Goal: Navigation & Orientation: Find specific page/section

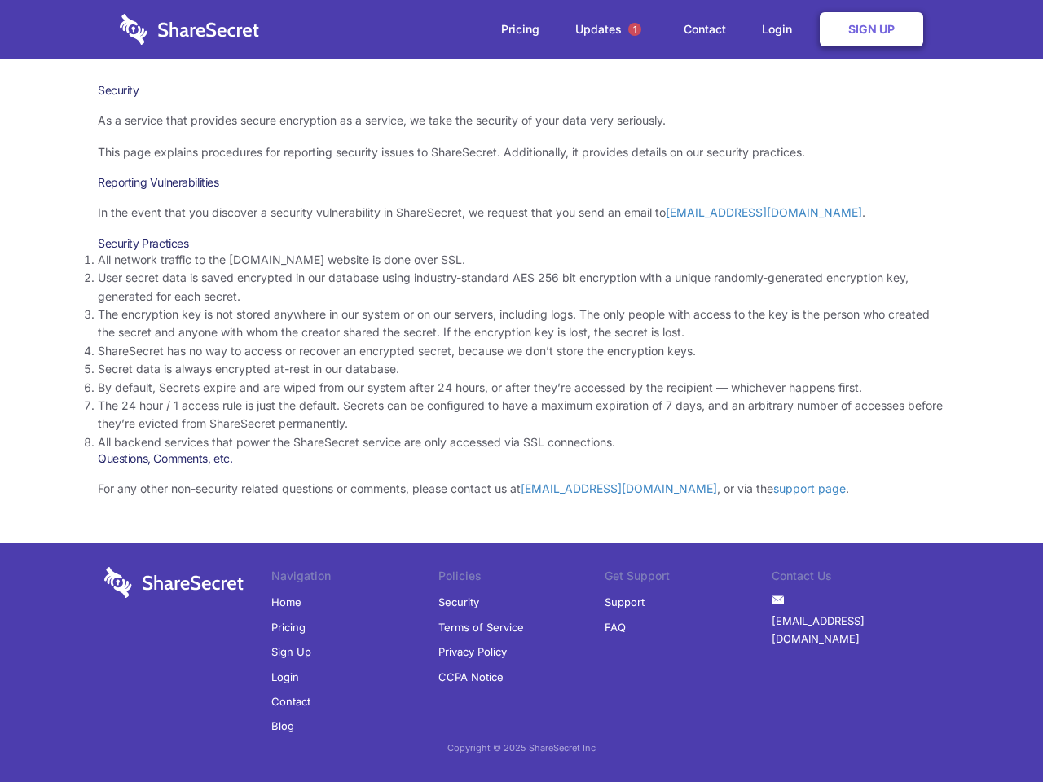
click at [522, 391] on li "By default, Secrets expire and are wiped from our system after 24 hours, or aft…" at bounding box center [522, 388] width 848 height 18
click at [635, 29] on span "1" at bounding box center [634, 29] width 13 height 13
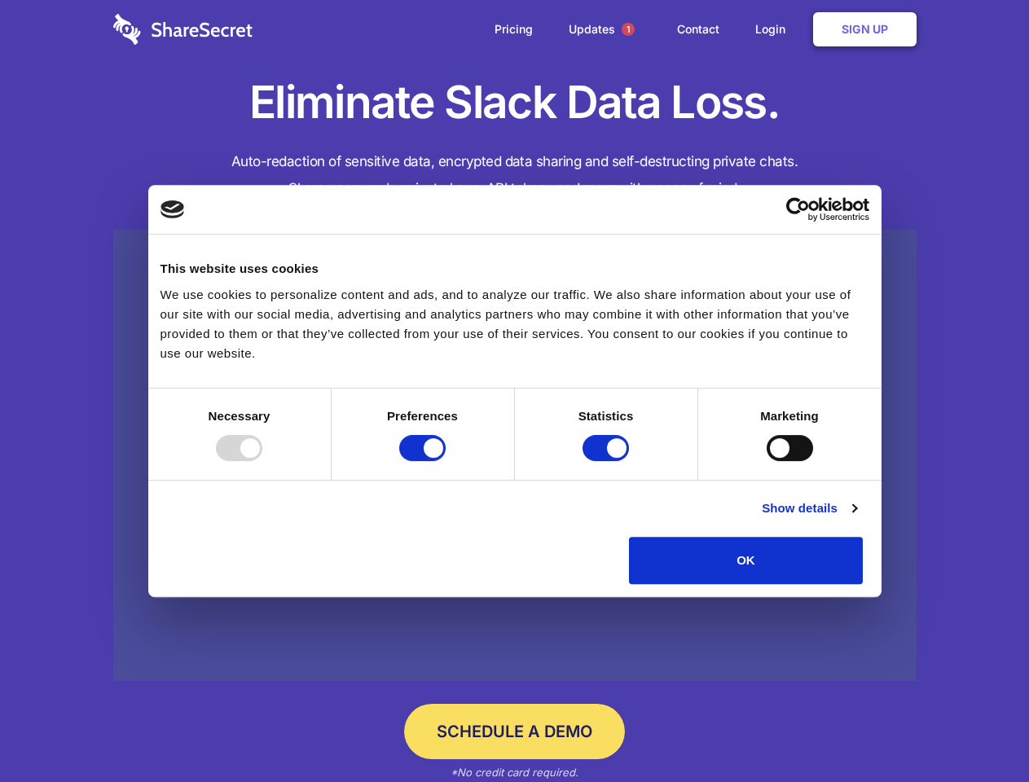
click at [262, 461] on div at bounding box center [239, 448] width 46 height 26
click at [446, 461] on input "Preferences" at bounding box center [422, 448] width 46 height 26
checkbox input "false"
click at [608, 461] on input "Statistics" at bounding box center [606, 448] width 46 height 26
checkbox input "false"
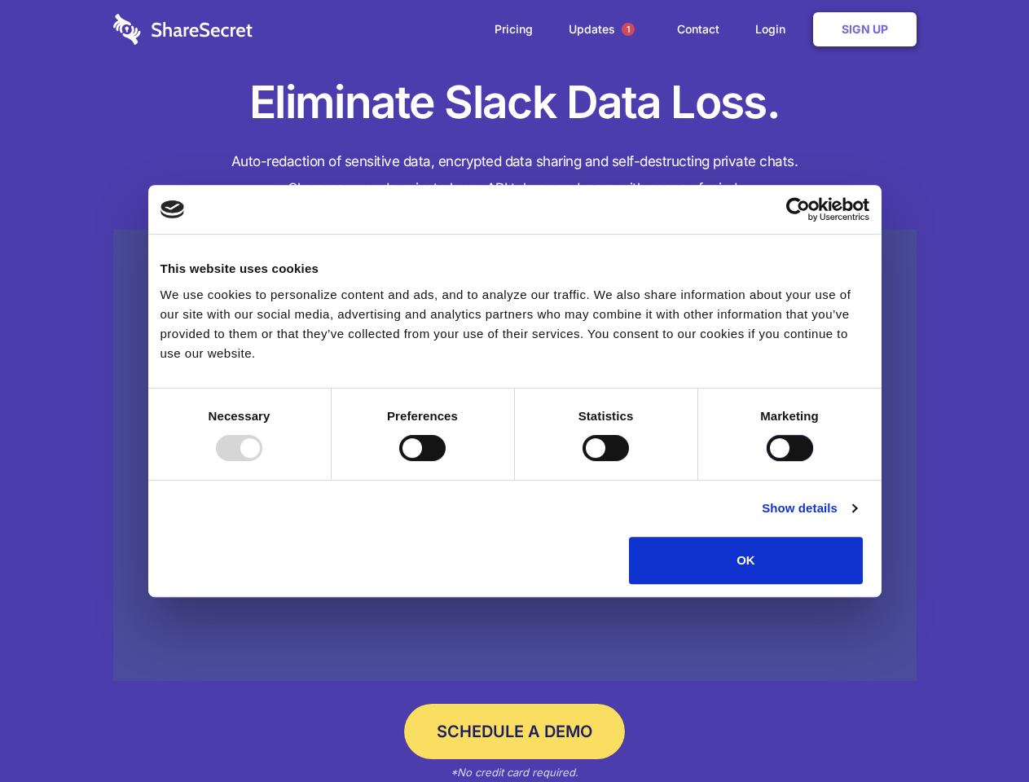
click at [767, 461] on input "Marketing" at bounding box center [790, 448] width 46 height 26
checkbox input "true"
click at [857, 518] on link "Show details" at bounding box center [809, 509] width 95 height 20
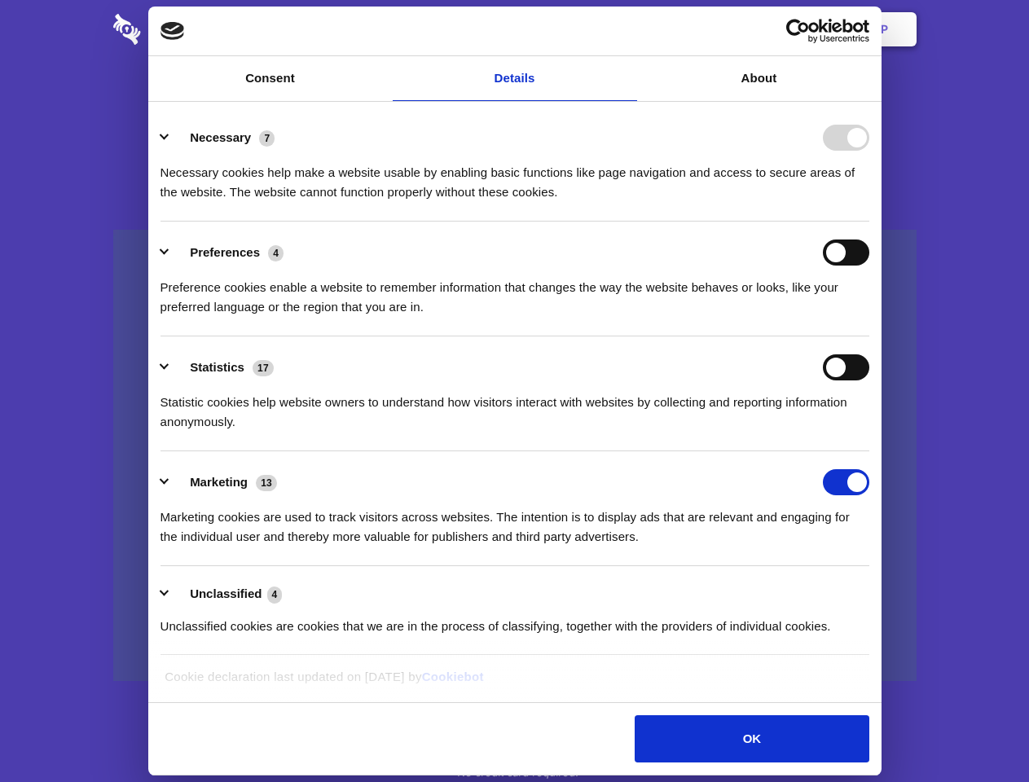
click at [870, 317] on div "Preference cookies enable a website to remember information that changes the wa…" at bounding box center [515, 291] width 709 height 51
click at [628, 29] on span "1" at bounding box center [628, 29] width 13 height 13
